Goal: Transaction & Acquisition: Book appointment/travel/reservation

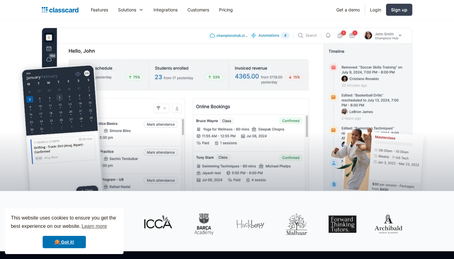
scroll to position [151, 0]
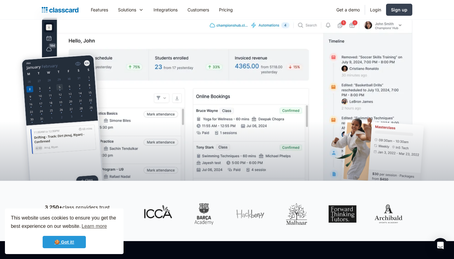
click at [69, 244] on link "🍪 Got it!" at bounding box center [64, 242] width 43 height 12
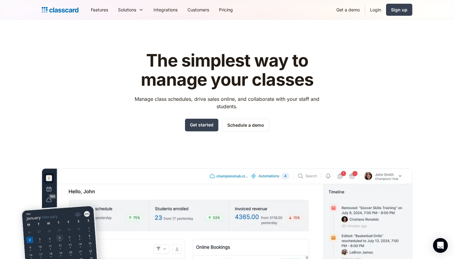
scroll to position [0, 0]
click at [338, 9] on link "Get a demo" at bounding box center [347, 10] width 33 height 14
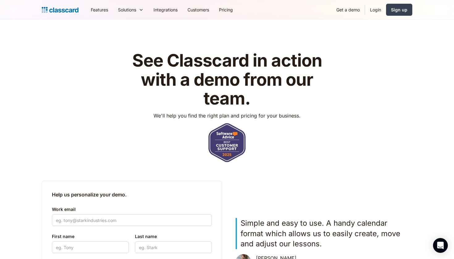
click at [352, 11] on link "Get a demo" at bounding box center [347, 10] width 33 height 14
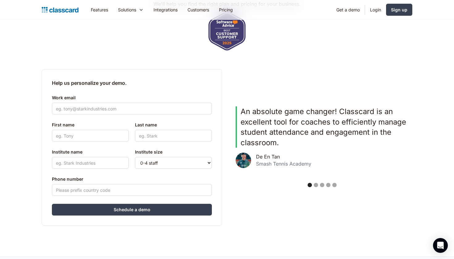
scroll to position [115, 0]
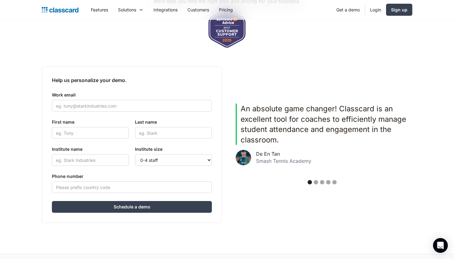
drag, startPoint x: 286, startPoint y: 126, endPoint x: 333, endPoint y: 114, distance: 49.3
click at [333, 114] on p "An absolute game changer! Classcard is an excellent tool for coaches to efficie…" at bounding box center [325, 124] width 168 height 41
click at [322, 170] on div "An absolute game changer! Classcard is an excellent tool for coaches to efficie…" at bounding box center [322, 140] width 173 height 72
click at [317, 181] on div "Show slide 2 of 5" at bounding box center [316, 182] width 4 height 4
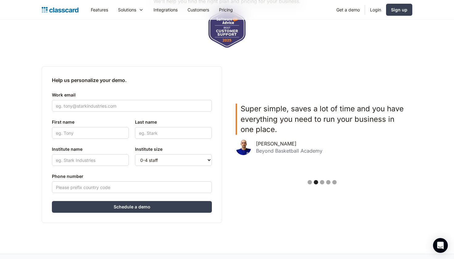
click at [323, 180] on div "Show slide 3 of 5" at bounding box center [322, 182] width 4 height 4
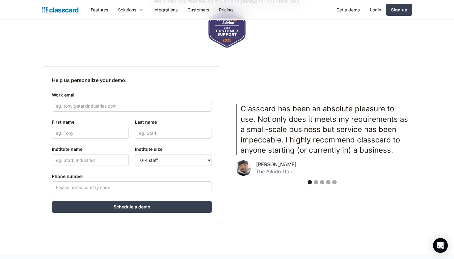
scroll to position [139, 0]
